Goal: Transaction & Acquisition: Subscribe to service/newsletter

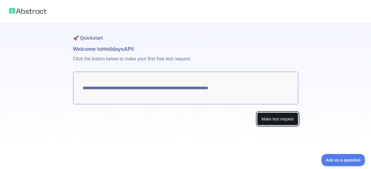
click at [268, 124] on button "Make test request" at bounding box center [277, 119] width 41 height 13
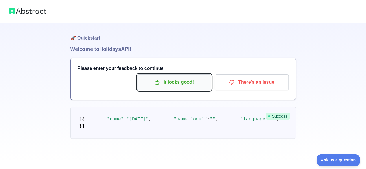
click at [172, 80] on p "It looks good!" at bounding box center [174, 83] width 65 height 10
